Goal: Task Accomplishment & Management: Manage account settings

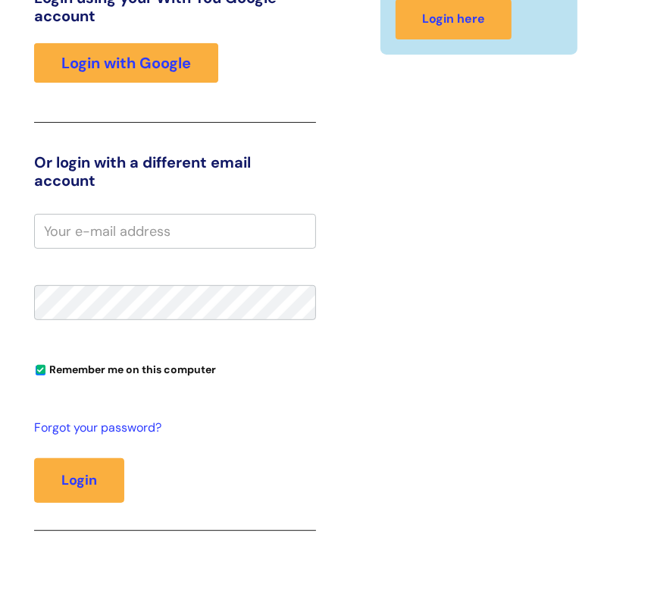
scroll to position [296, 0]
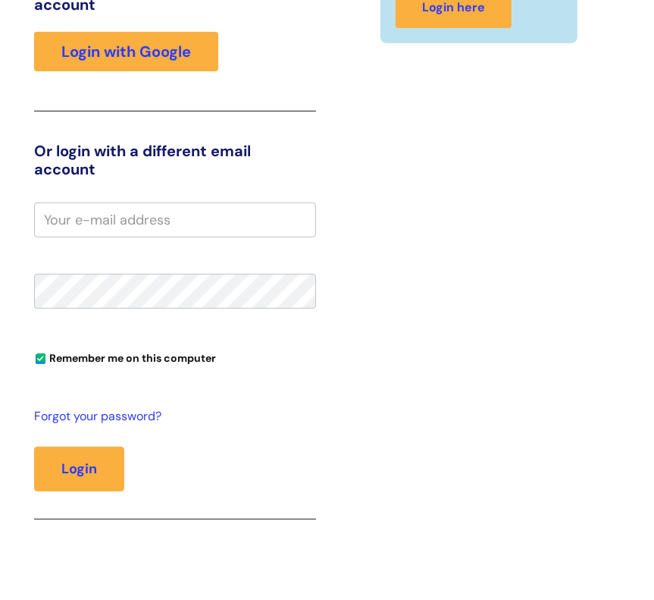
click at [243, 213] on input "email" at bounding box center [175, 219] width 282 height 35
type input "[PERSON_NAME][EMAIL_ADDRESS][PERSON_NAME][DOMAIN_NAME]"
click at [34, 447] on button "Login" at bounding box center [79, 469] width 90 height 44
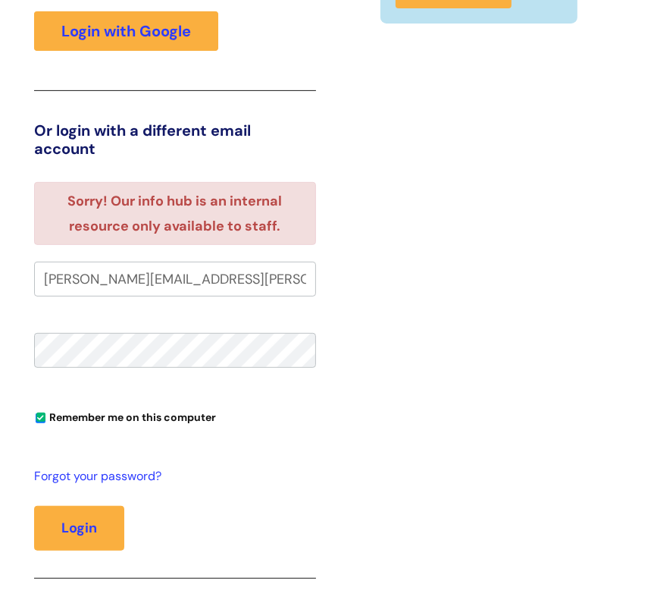
scroll to position [287, 0]
